Goal: Transaction & Acquisition: Subscribe to service/newsletter

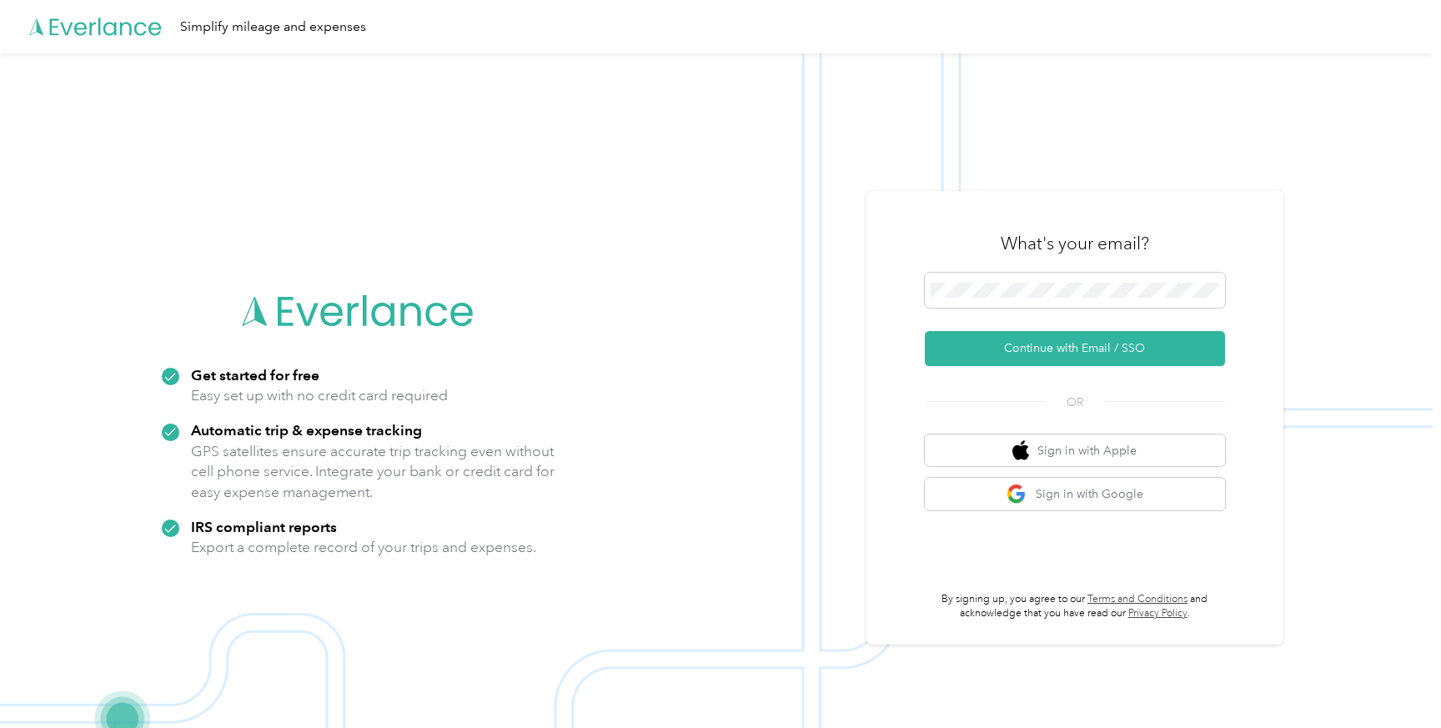
scroll to position [53, 0]
click at [1074, 357] on button "Continue with Email / SSO" at bounding box center [1075, 348] width 300 height 35
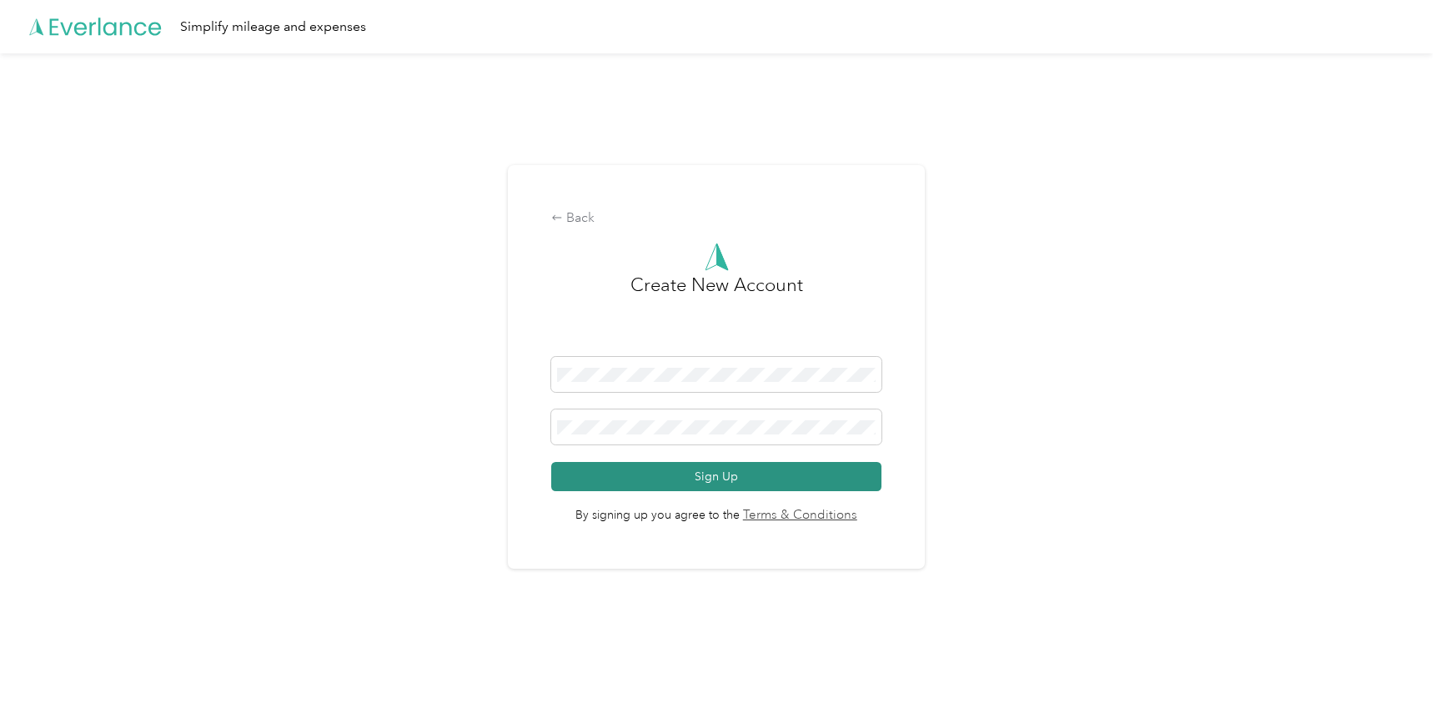
click at [714, 474] on button "Sign Up" at bounding box center [715, 476] width 329 height 29
click at [733, 476] on button "Sign Up" at bounding box center [715, 476] width 329 height 29
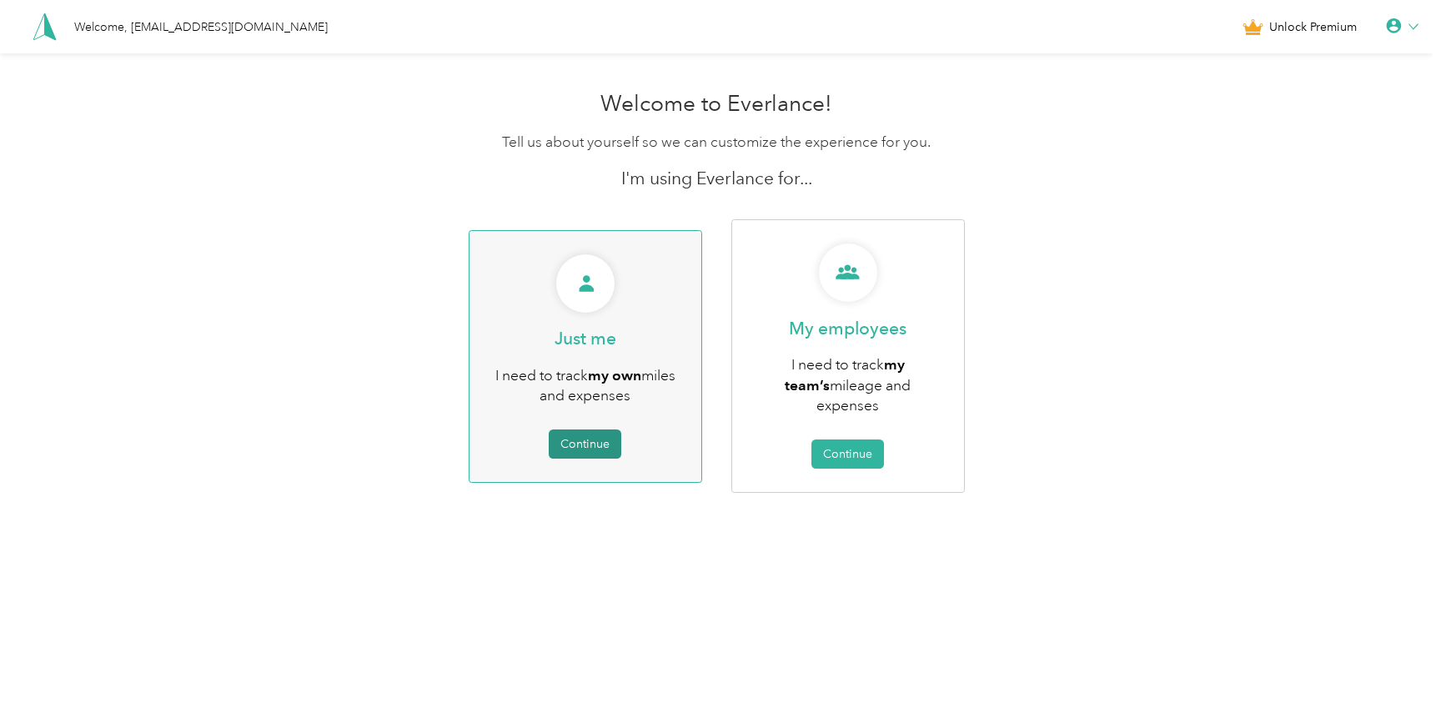
click at [596, 436] on button "Continue" at bounding box center [585, 444] width 73 height 29
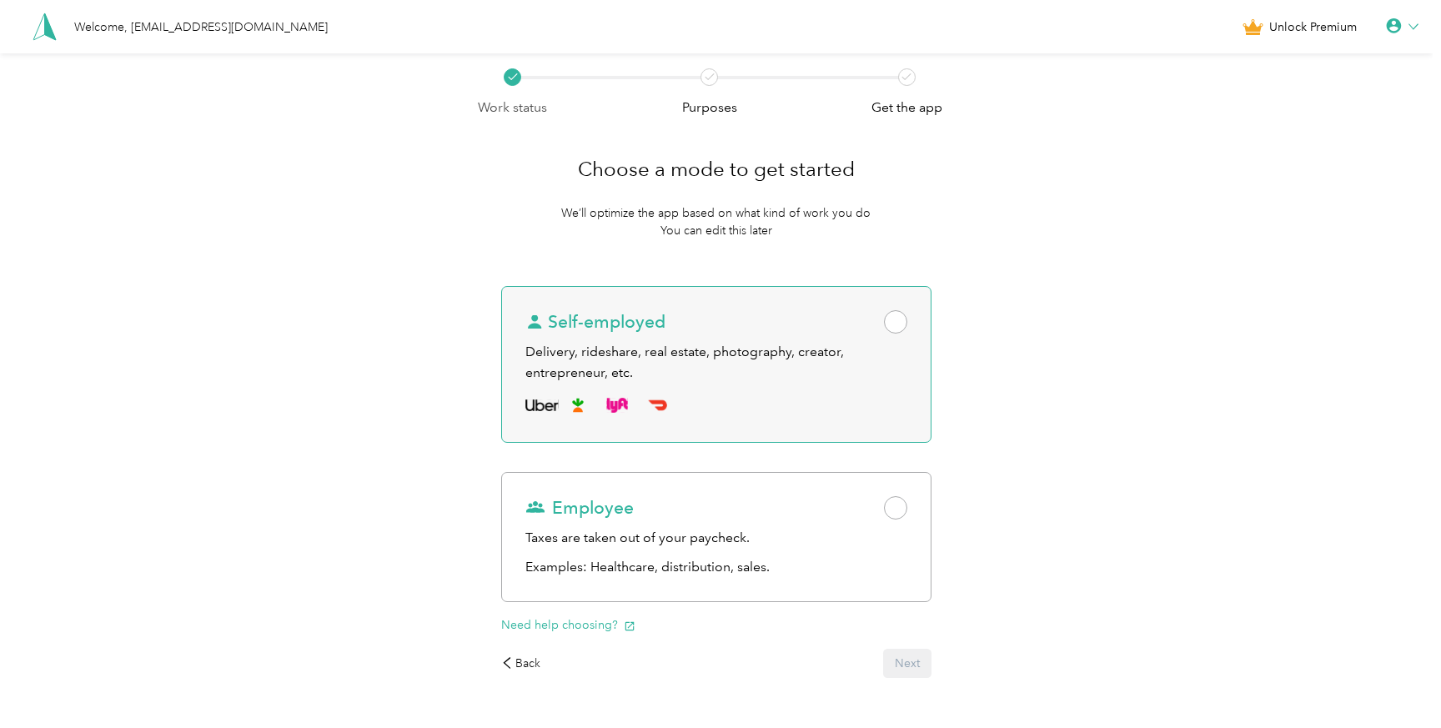
click at [903, 314] on span at bounding box center [895, 321] width 23 height 23
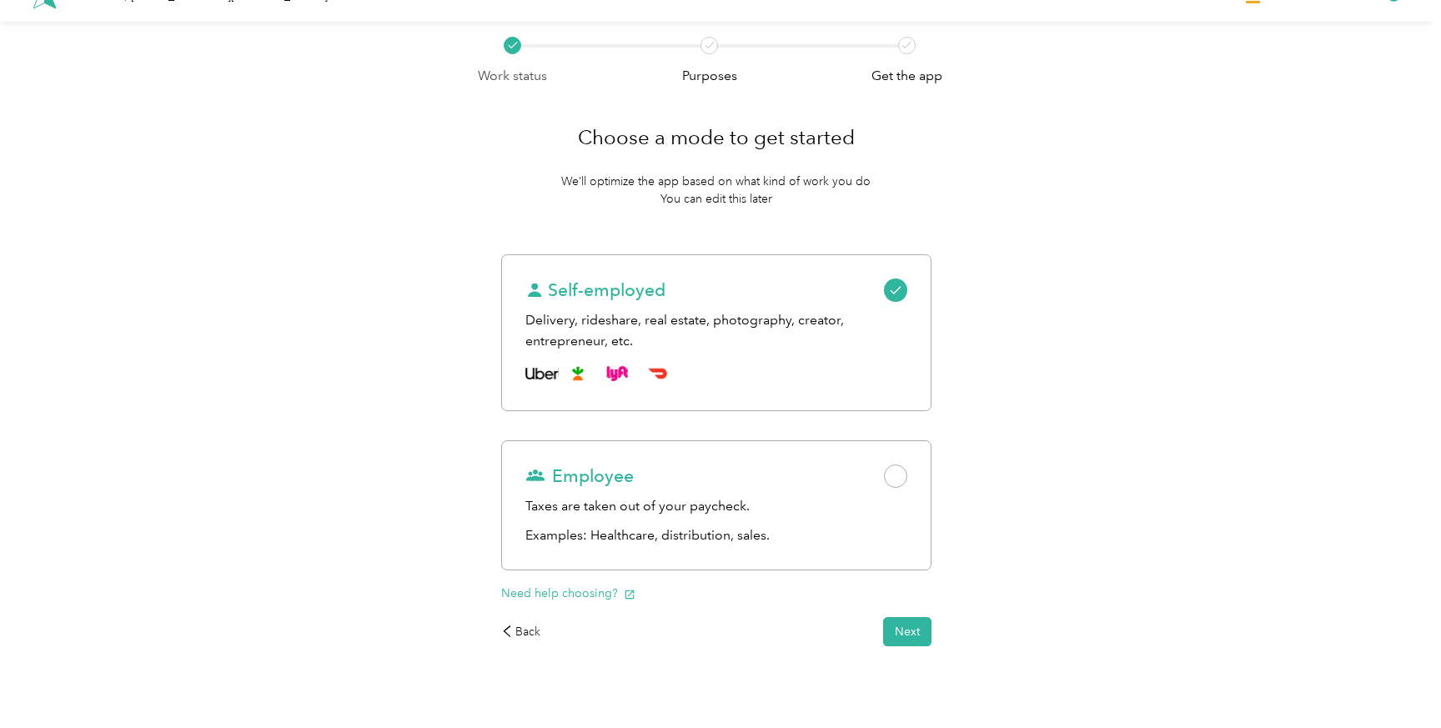
scroll to position [55, 0]
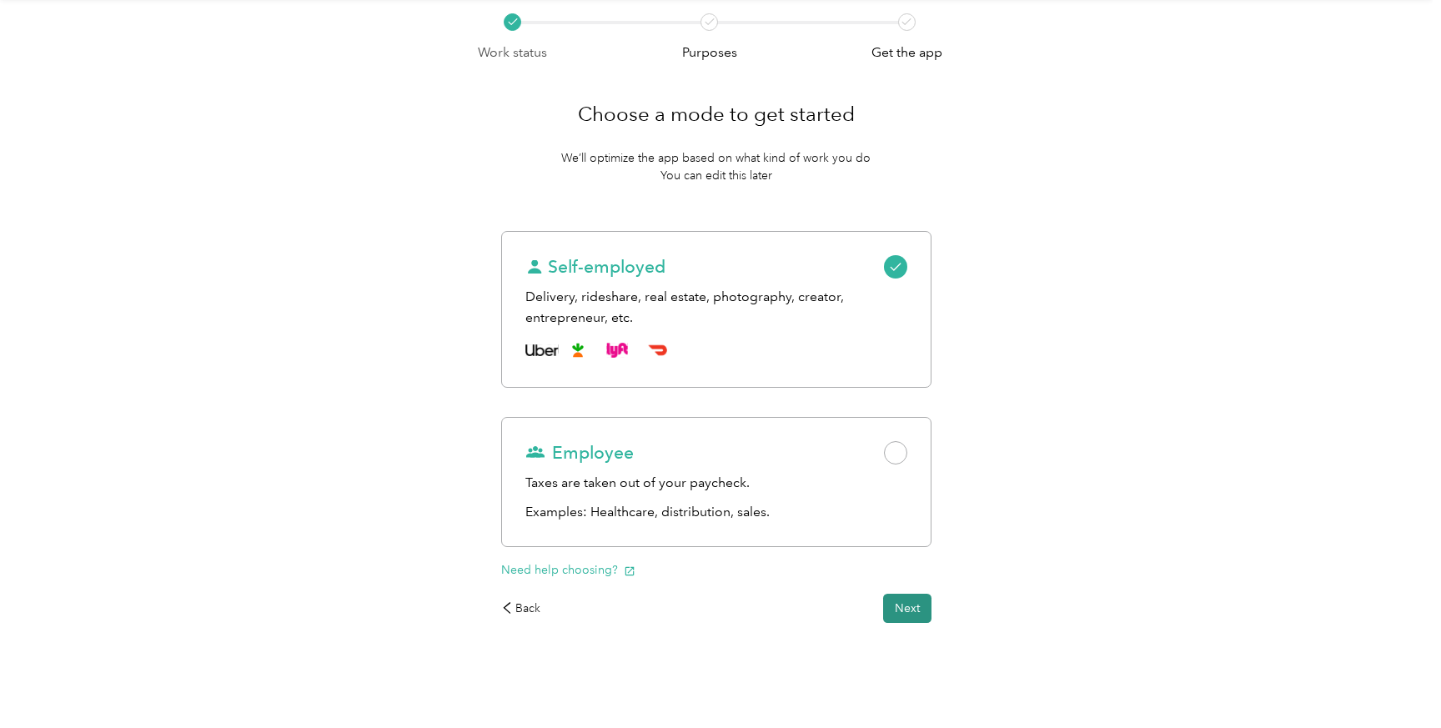
click at [918, 614] on button "Next" at bounding box center [907, 608] width 48 height 29
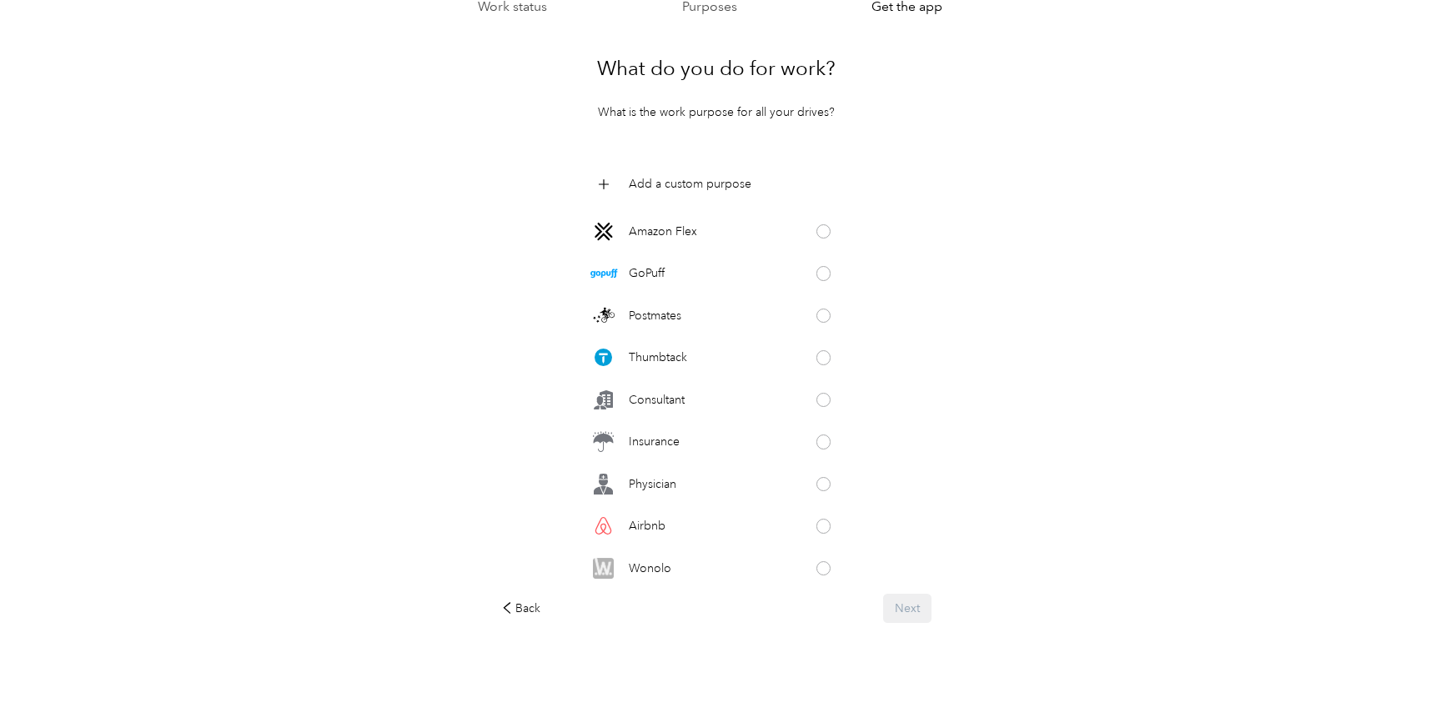
scroll to position [420, 0]
click at [832, 485] on span at bounding box center [824, 487] width 15 height 15
click at [908, 606] on button "Next" at bounding box center [907, 608] width 48 height 29
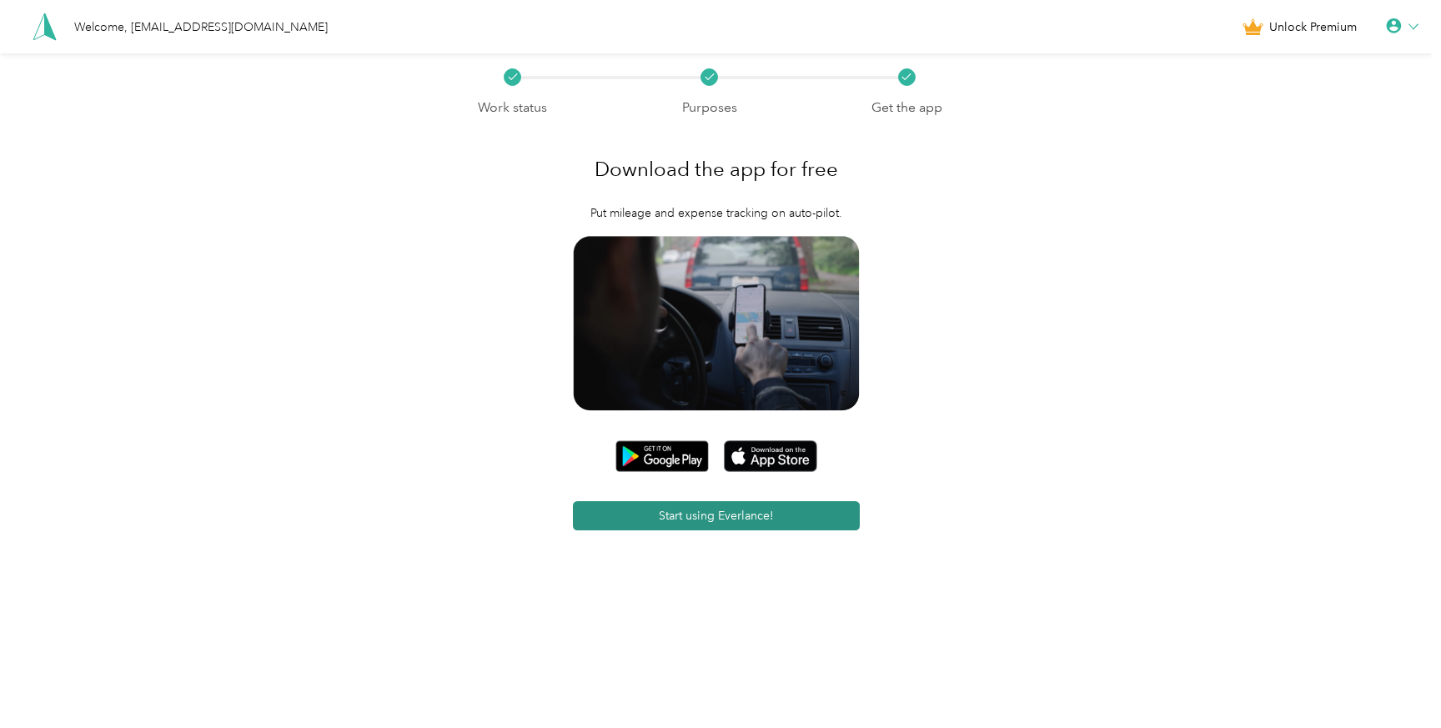
click at [735, 515] on button "Start using Everlance!" at bounding box center [716, 515] width 287 height 29
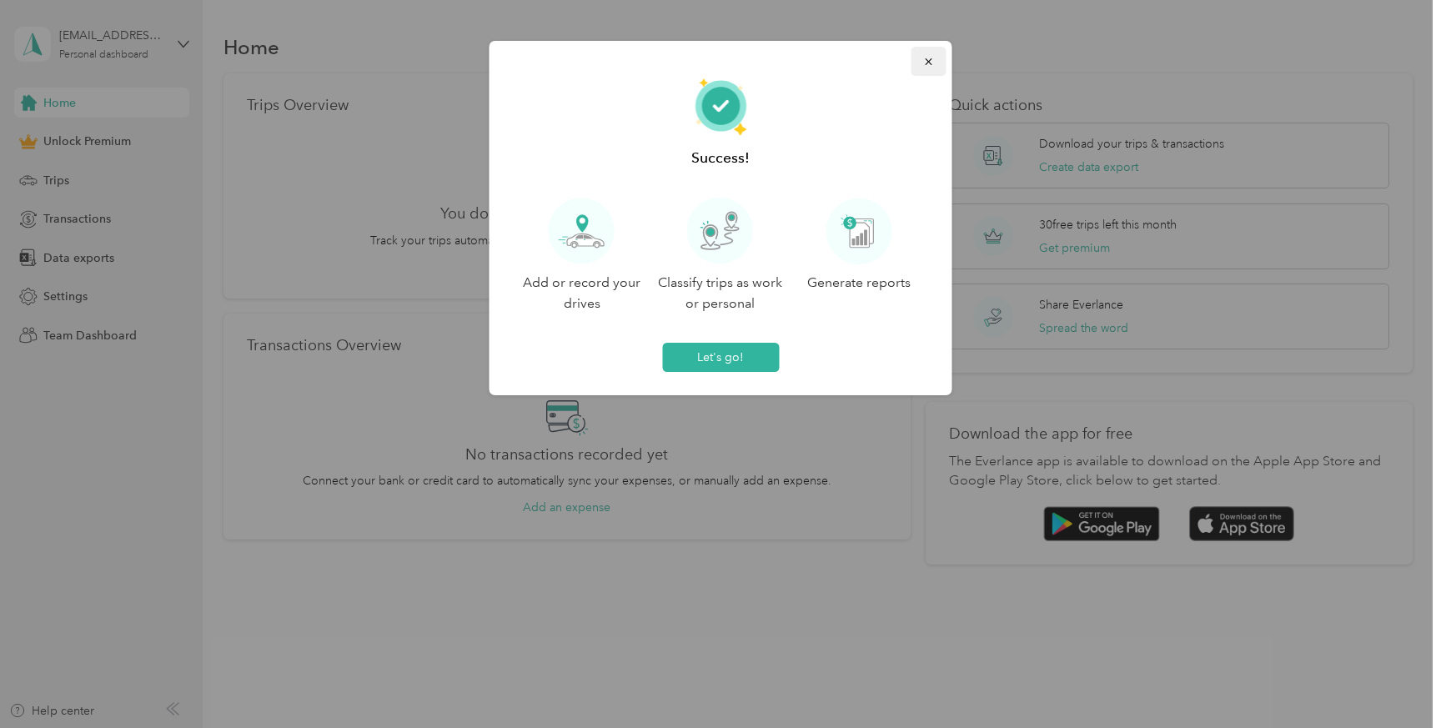
click at [923, 54] on span "button" at bounding box center [929, 61] width 12 height 14
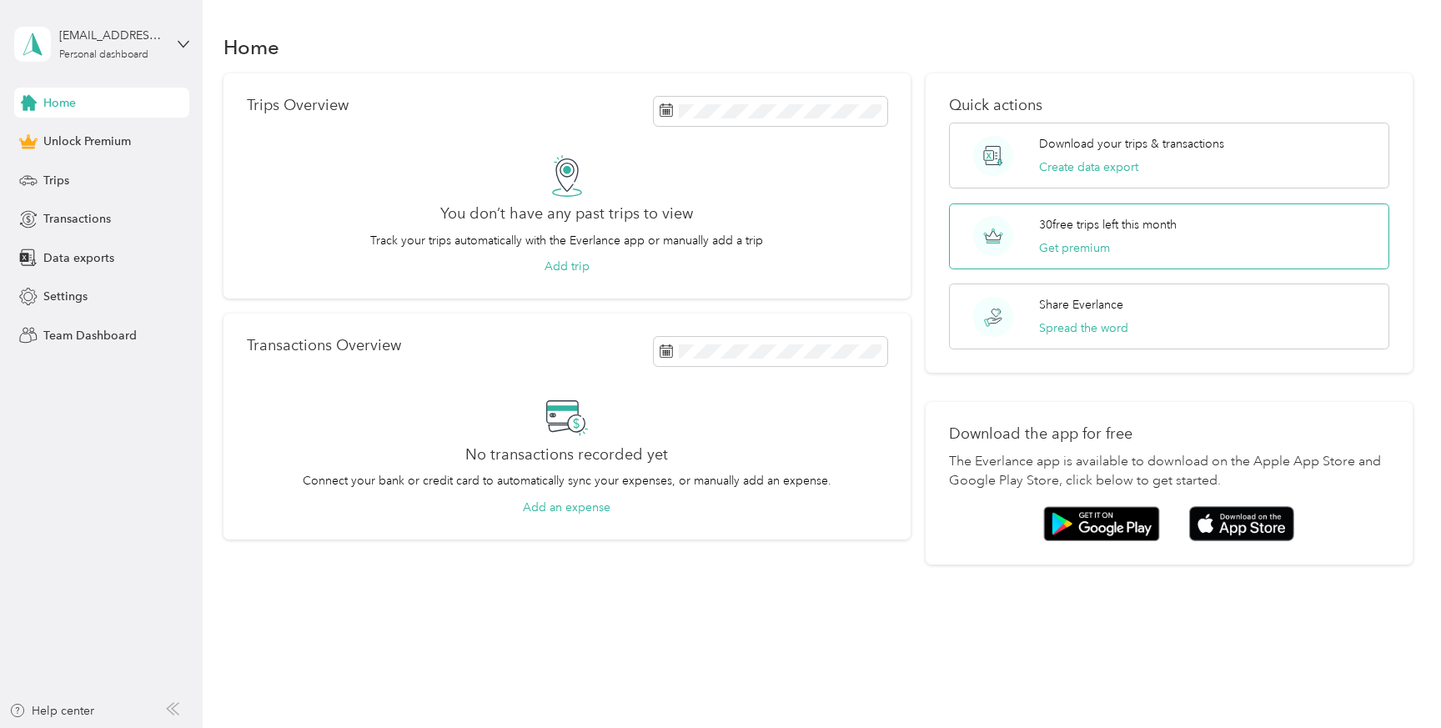
click at [1114, 214] on div "30 free trips left this month Get premium" at bounding box center [1169, 237] width 440 height 66
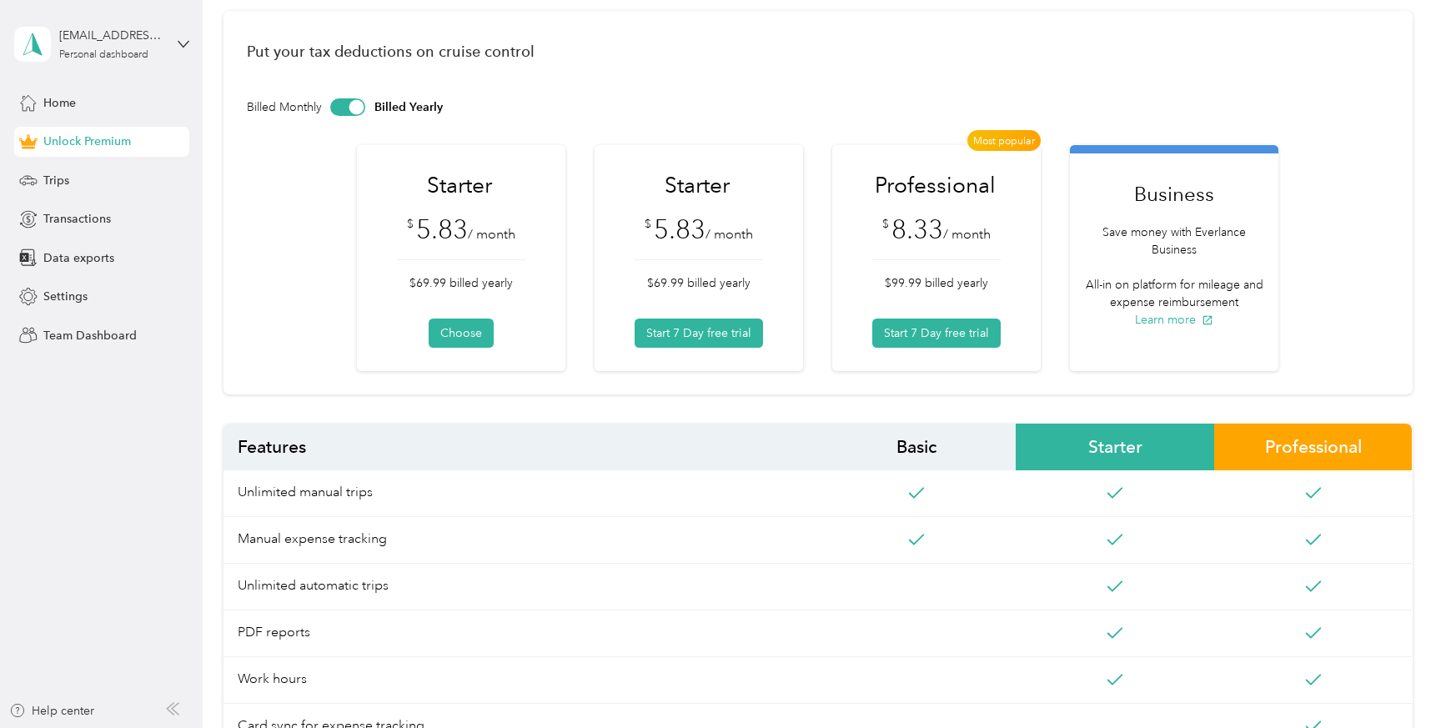
scroll to position [61, 0]
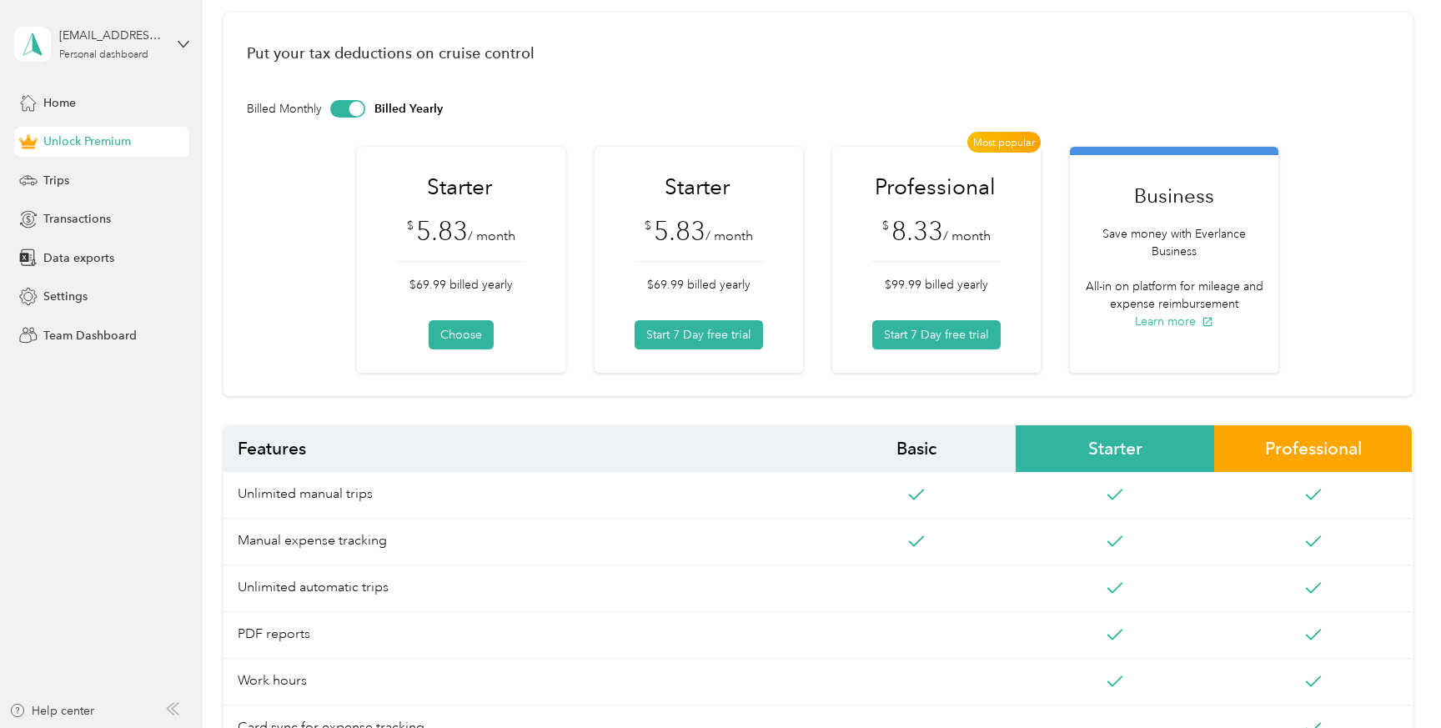
click at [339, 111] on div at bounding box center [347, 109] width 35 height 18
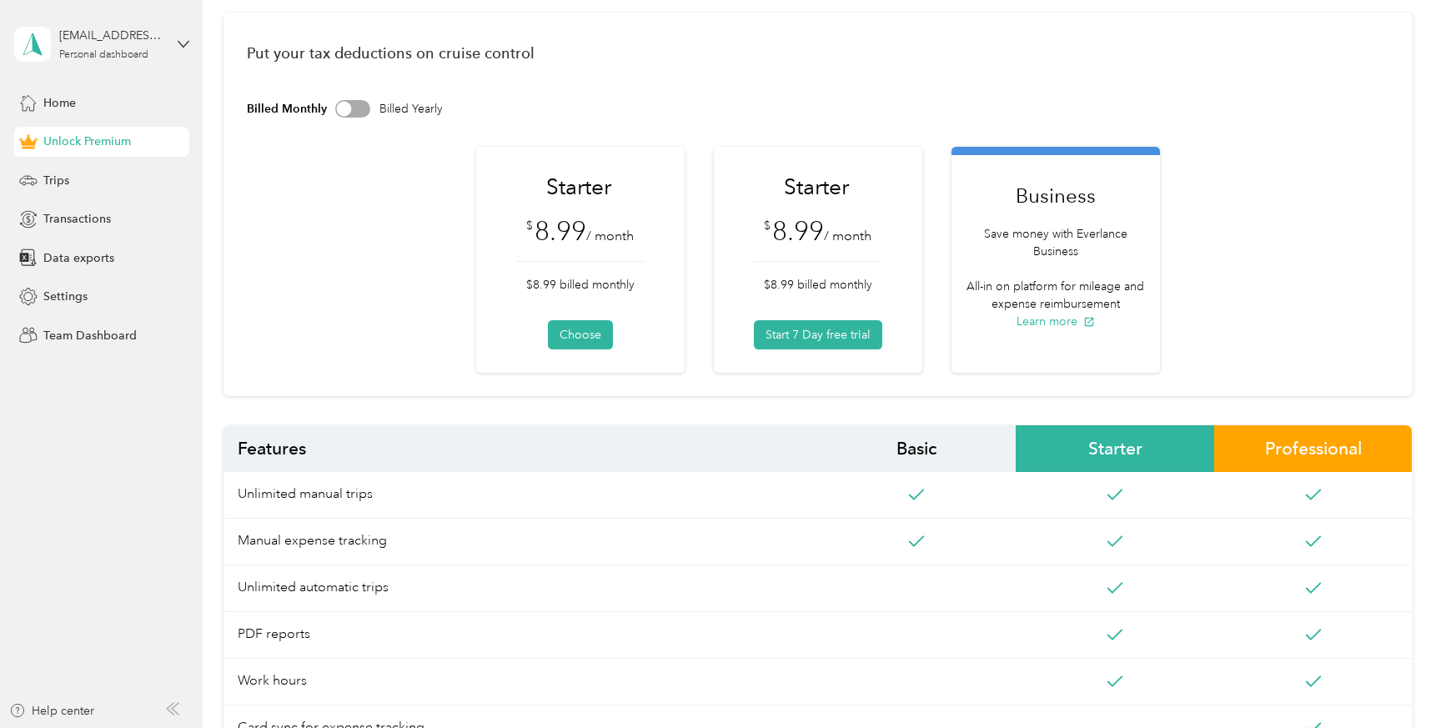
click at [357, 106] on div at bounding box center [352, 109] width 35 height 18
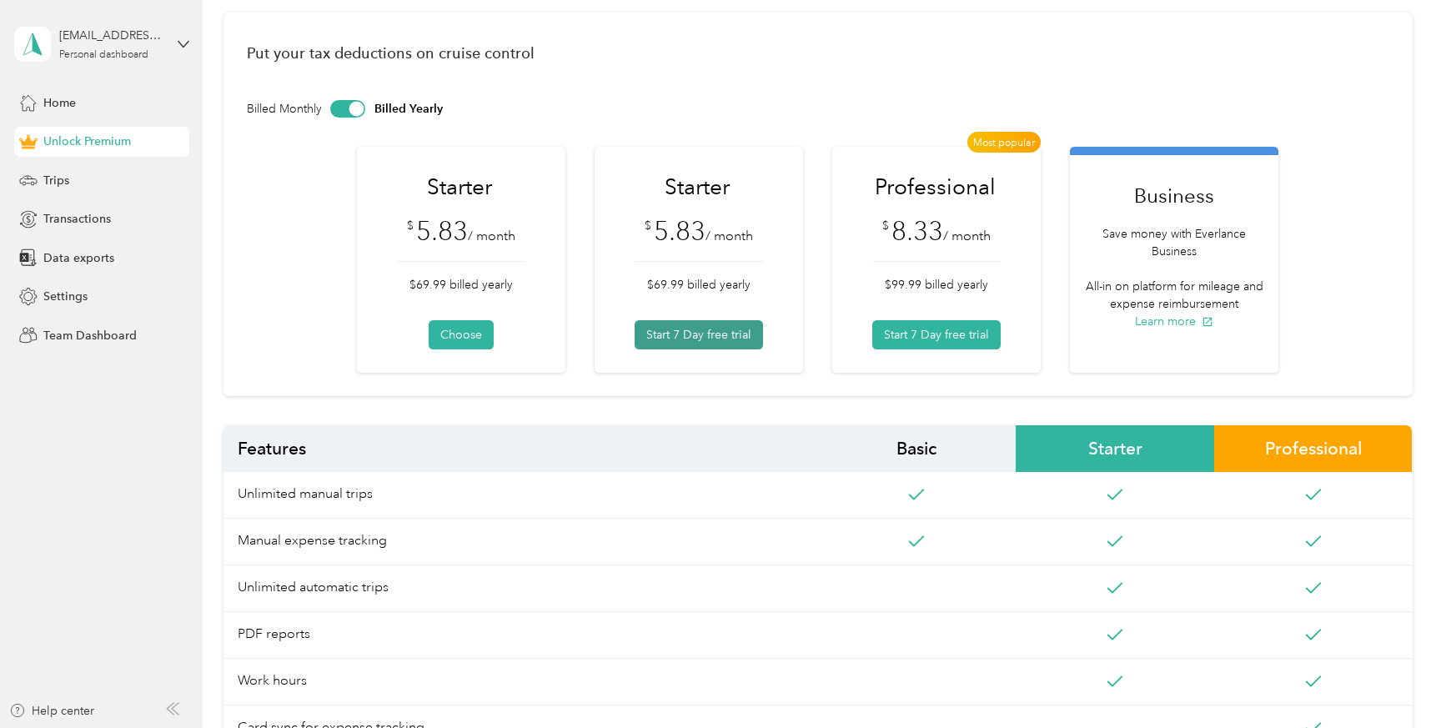
click at [719, 344] on button "Start 7 Day free trial" at bounding box center [699, 334] width 128 height 29
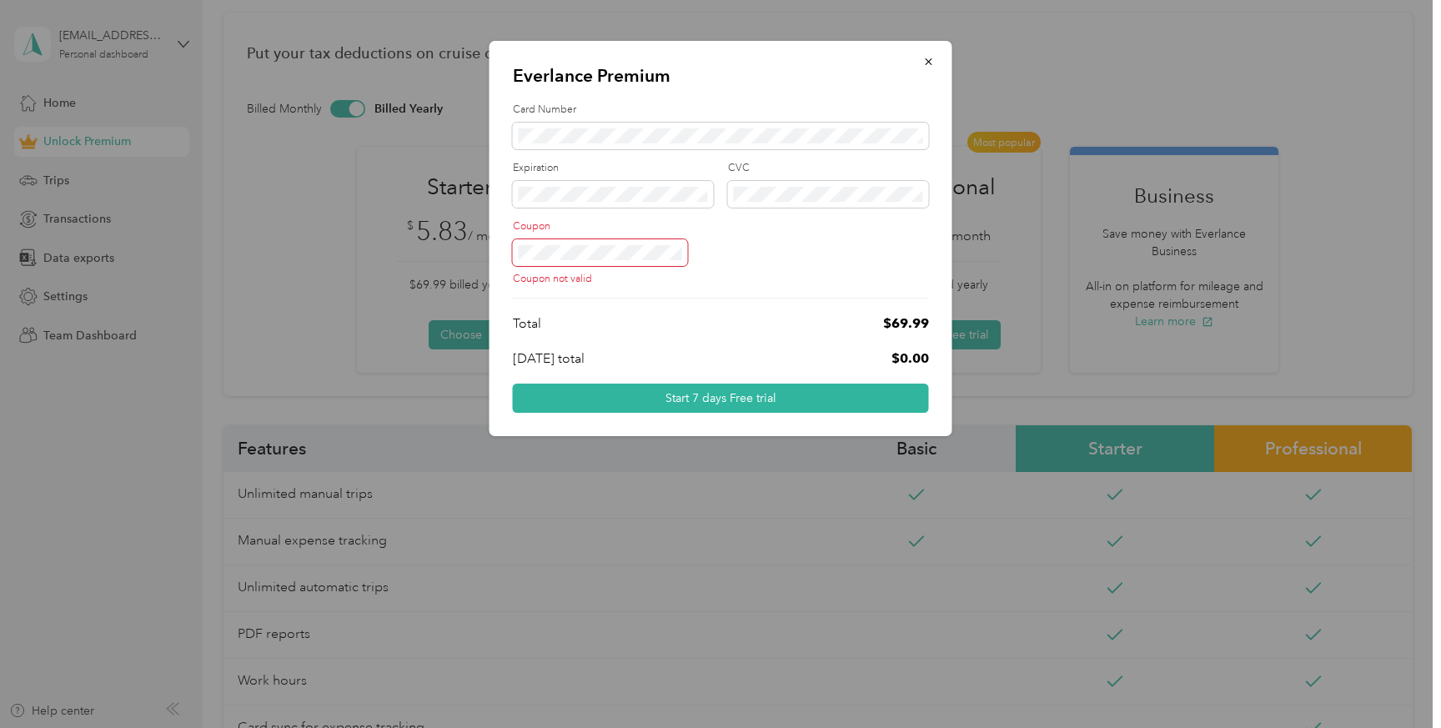
click at [360, 727] on div "Everlance Premium Card Number Expiration CVC Coupon Coupon not valid Total $69.…" at bounding box center [716, 728] width 1433 height 0
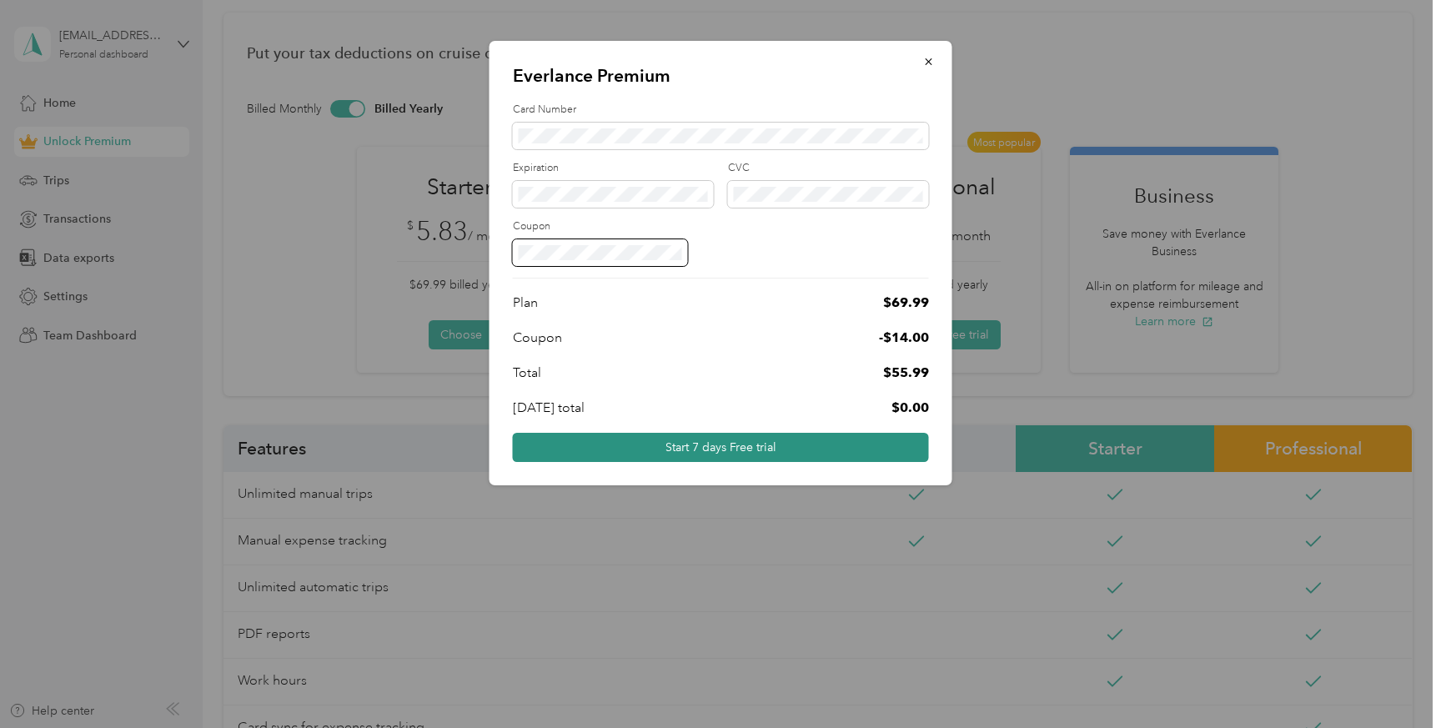
click at [708, 444] on button "Start 7 days Free trial" at bounding box center [721, 447] width 416 height 29
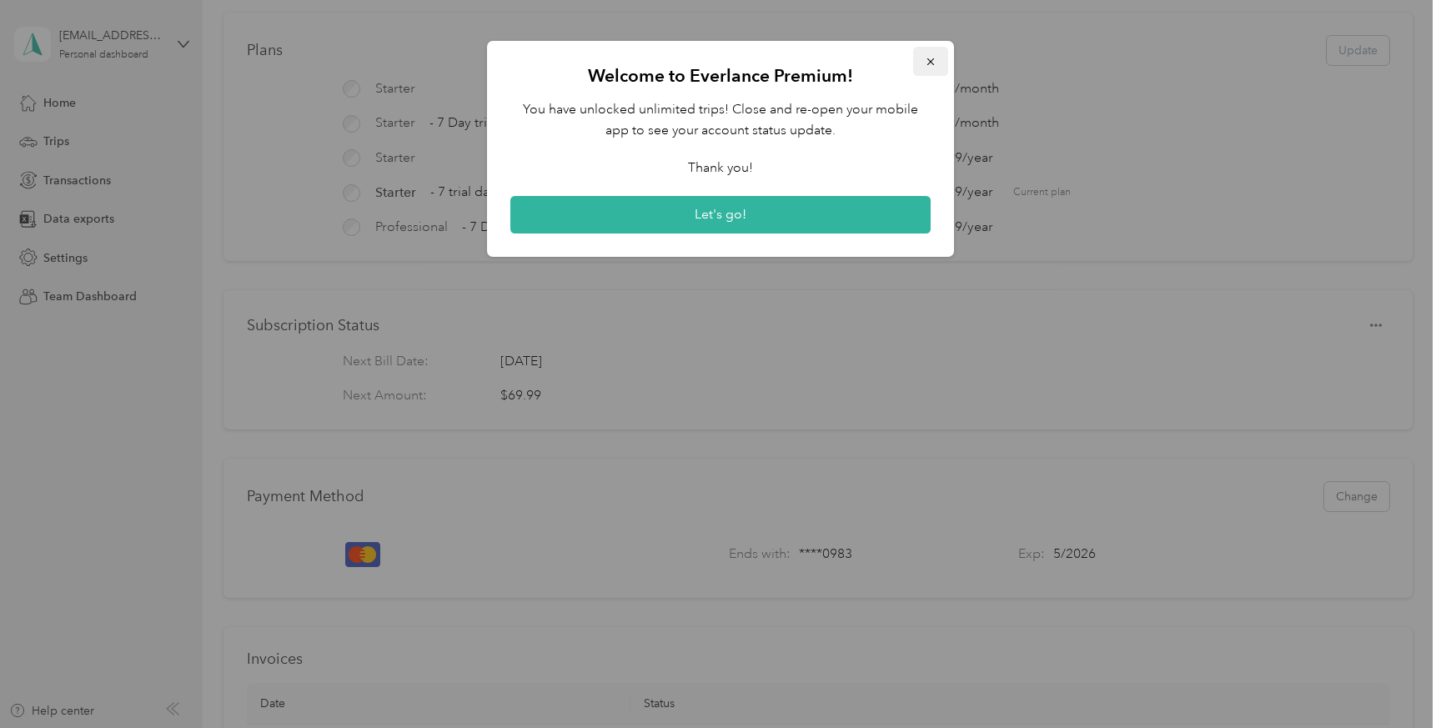
click at [925, 56] on icon "button" at bounding box center [931, 62] width 12 height 12
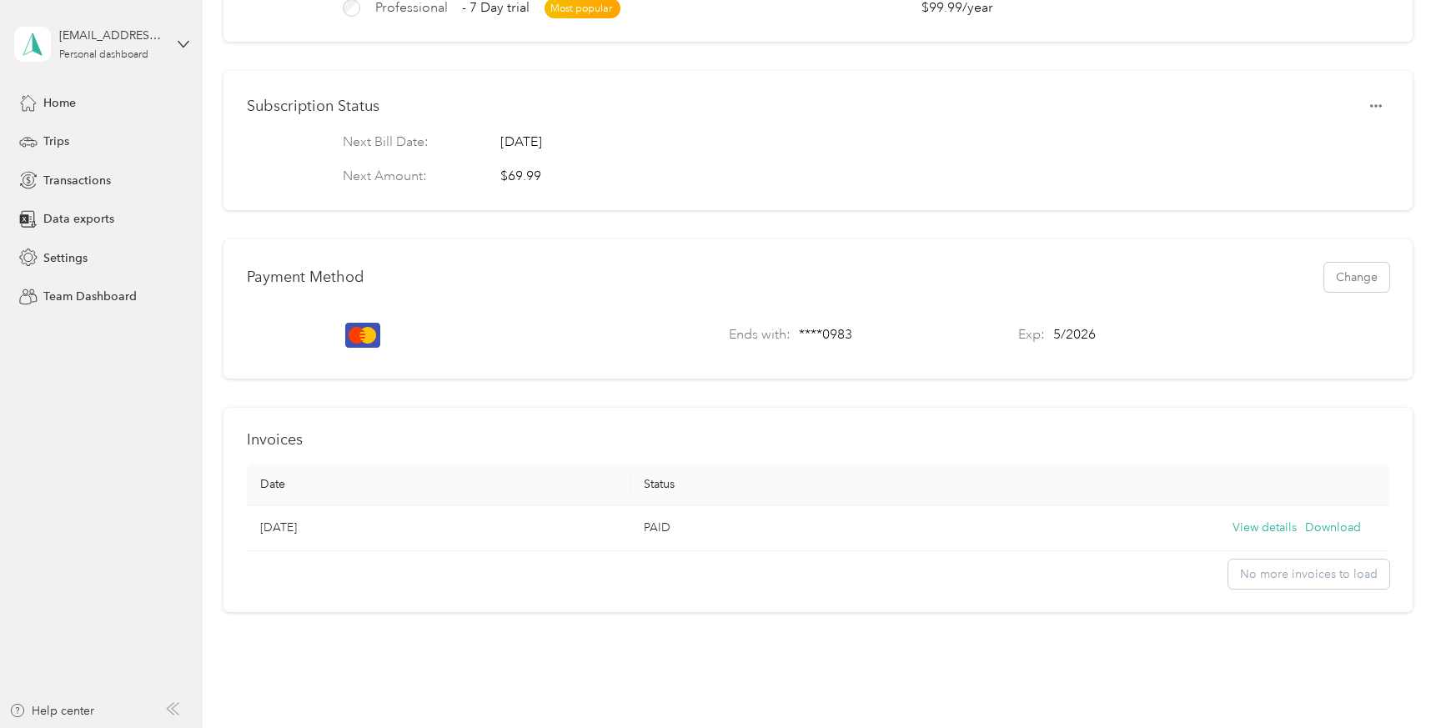
scroll to position [294, 0]
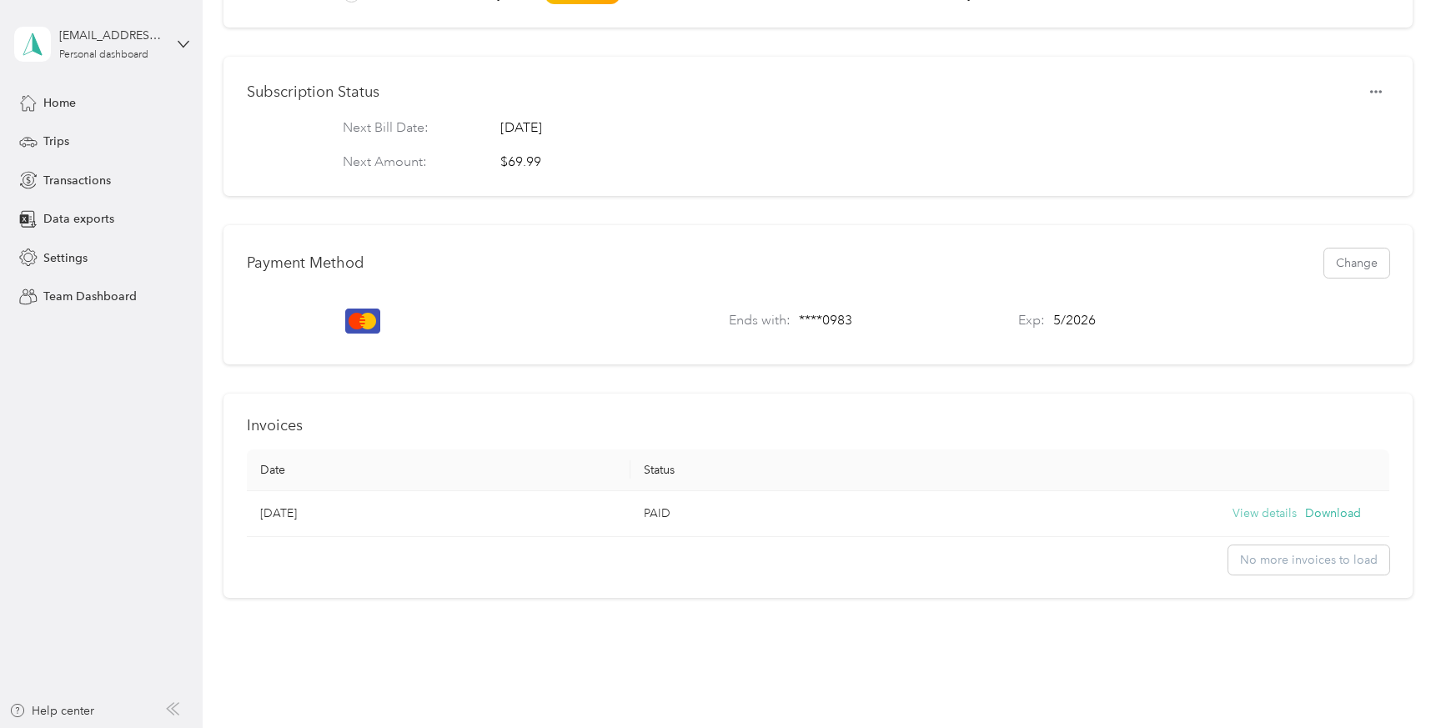
click at [1284, 511] on button "View details" at bounding box center [1265, 514] width 64 height 18
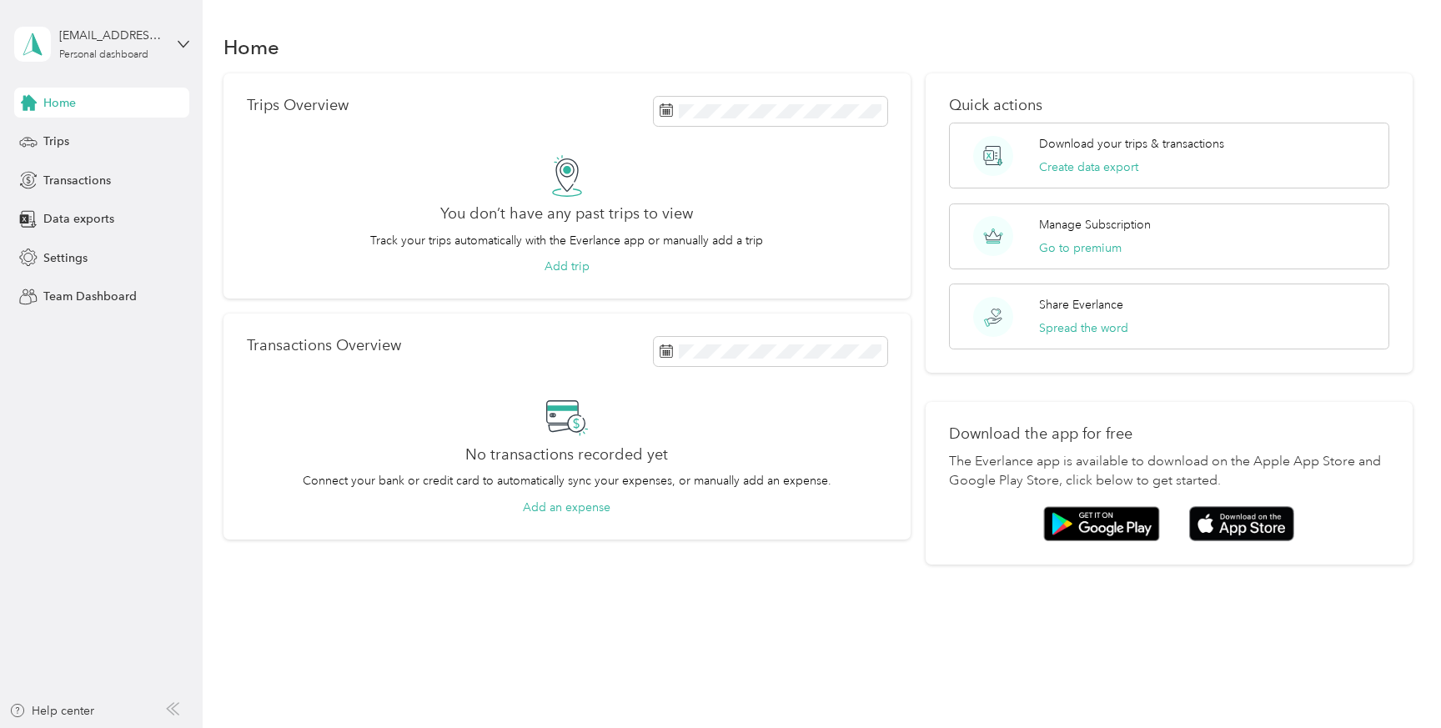
click at [189, 49] on aside "[EMAIL_ADDRESS][DOMAIN_NAME] Personal dashboard Home Trips Transactions Data ex…" at bounding box center [101, 364] width 203 height 728
click at [178, 39] on icon at bounding box center [184, 44] width 12 height 12
click at [93, 136] on div "Log out" at bounding box center [190, 130] width 328 height 29
